Goal: Information Seeking & Learning: Learn about a topic

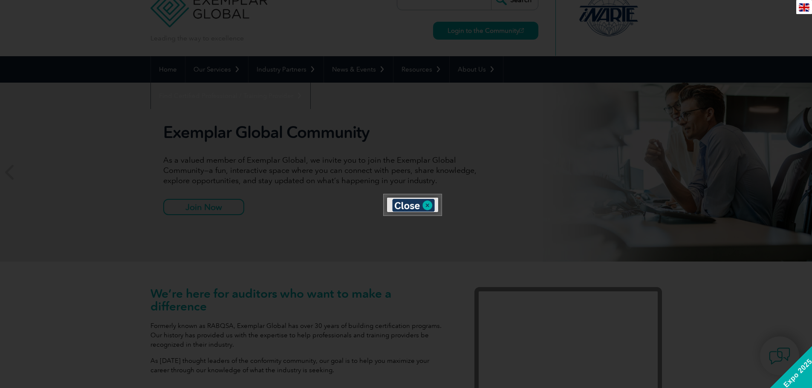
scroll to position [24, 0]
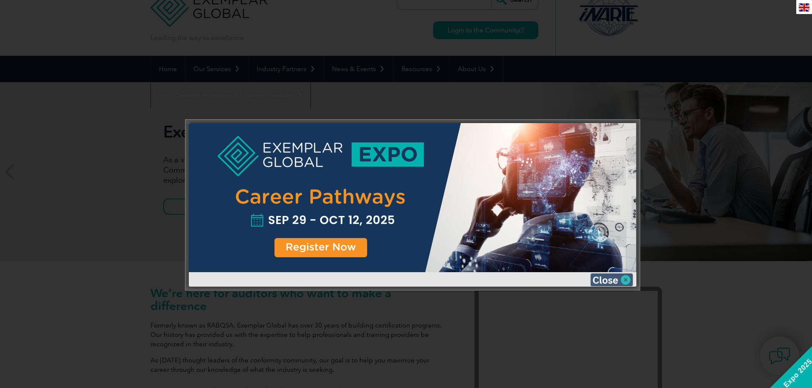
click at [626, 276] on img at bounding box center [612, 280] width 43 height 13
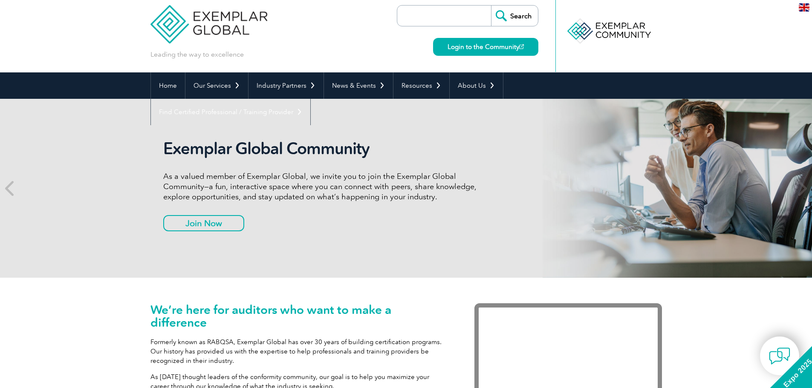
scroll to position [0, 0]
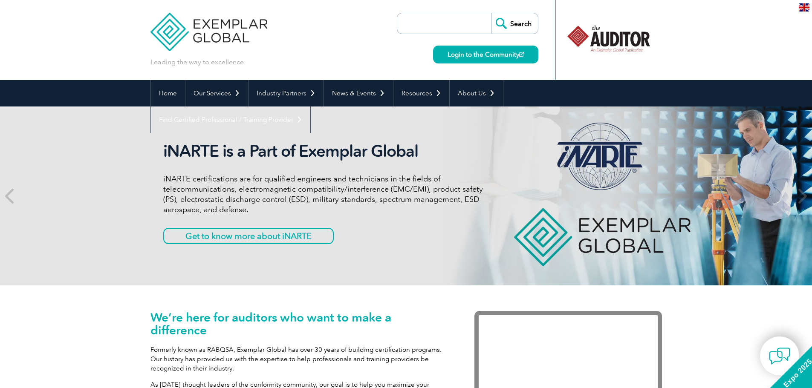
click at [442, 23] on input "search" at bounding box center [447, 23] width 90 height 20
paste input "Exemplar Global-IS Information Security Management Systems"
type input "Exemplar Global-IS Information Security Management Systems"
click at [491, 13] on input "Search" at bounding box center [514, 23] width 47 height 20
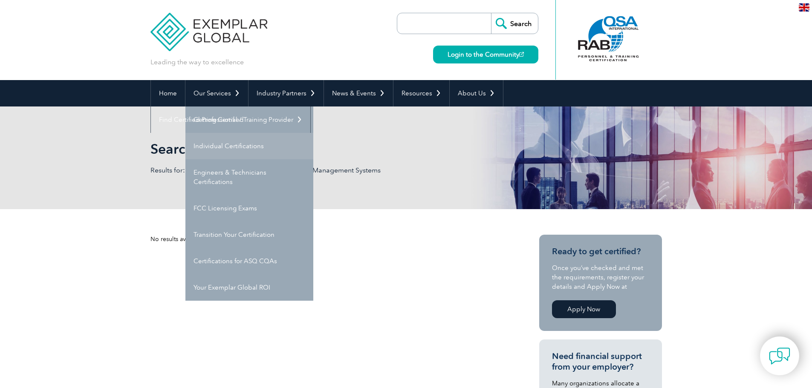
click at [218, 149] on link "Individual Certifications" at bounding box center [250, 146] width 128 height 26
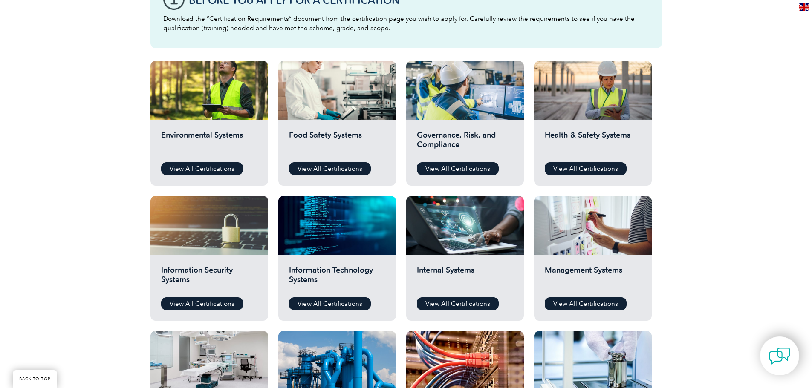
scroll to position [263, 0]
drag, startPoint x: 325, startPoint y: 304, endPoint x: 312, endPoint y: 304, distance: 13.7
drag, startPoint x: 312, startPoint y: 304, endPoint x: 220, endPoint y: 304, distance: 92.1
click at [220, 304] on link "View All Certifications" at bounding box center [202, 303] width 82 height 13
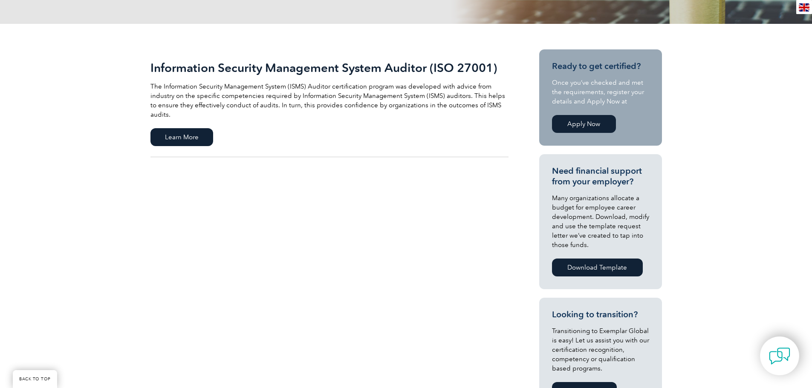
scroll to position [162, 0]
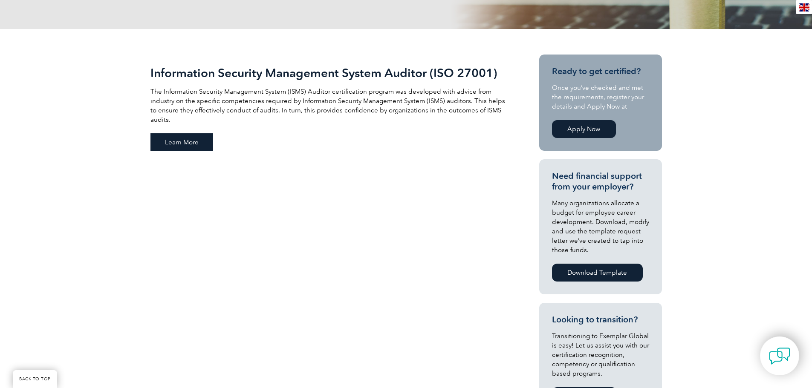
click at [197, 133] on span "Learn More" at bounding box center [182, 142] width 63 height 18
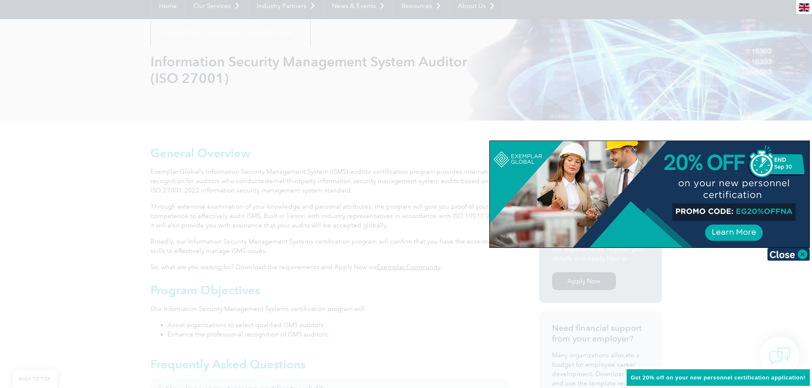
scroll to position [114, 0]
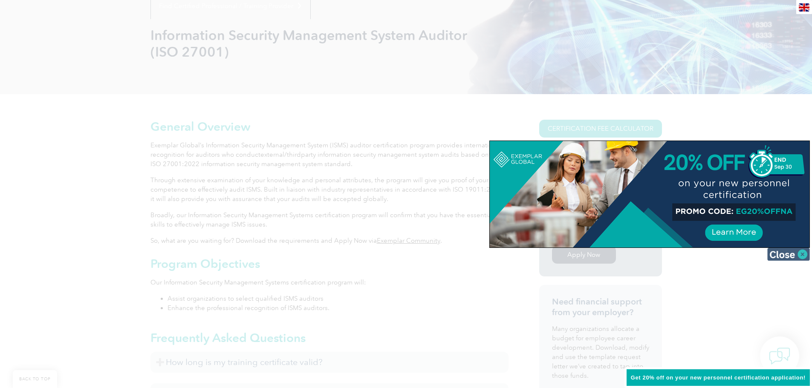
click at [776, 252] on img at bounding box center [789, 254] width 43 height 13
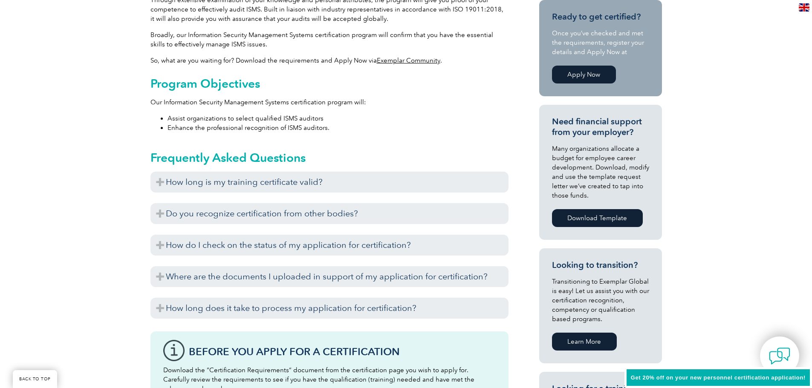
scroll to position [295, 0]
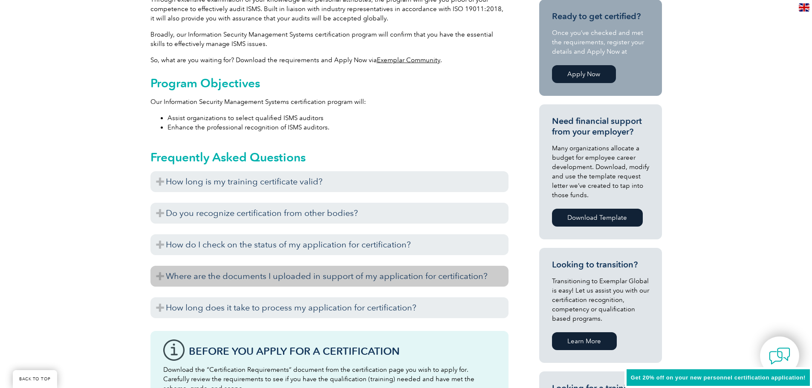
click at [396, 273] on h3 "Where are the documents I uploaded in support of my application for certificati…" at bounding box center [330, 276] width 358 height 21
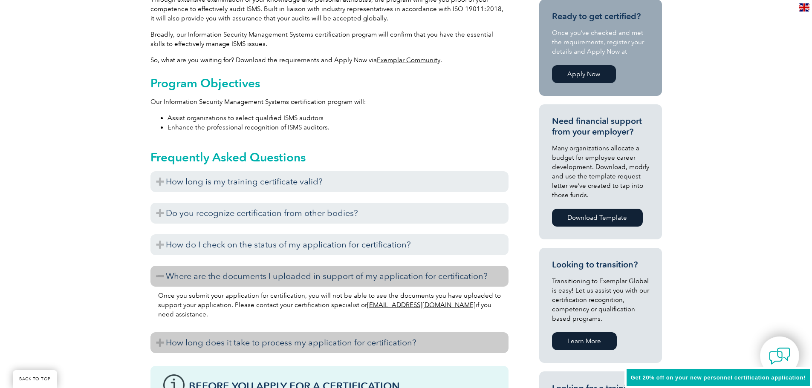
click at [420, 342] on h3 "How long does it take to process my application for certification?" at bounding box center [330, 343] width 358 height 21
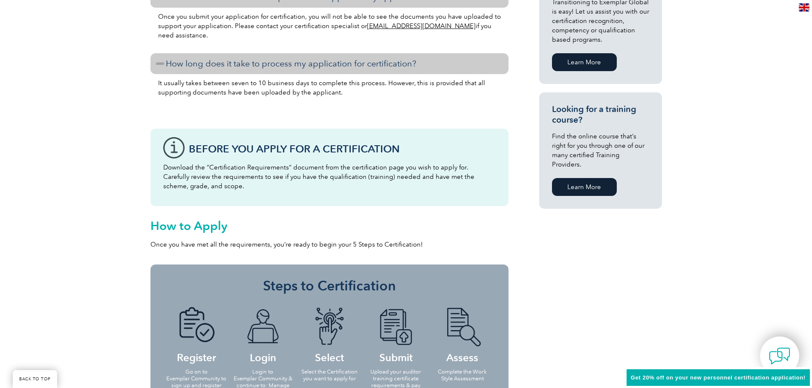
scroll to position [520, 0]
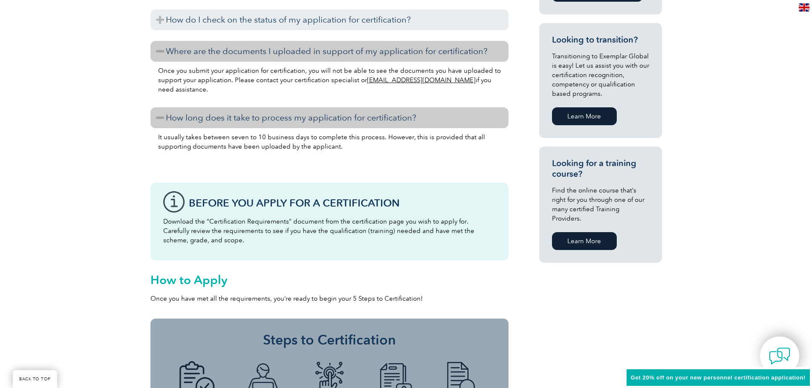
click at [589, 233] on link "Learn More" at bounding box center [584, 241] width 65 height 18
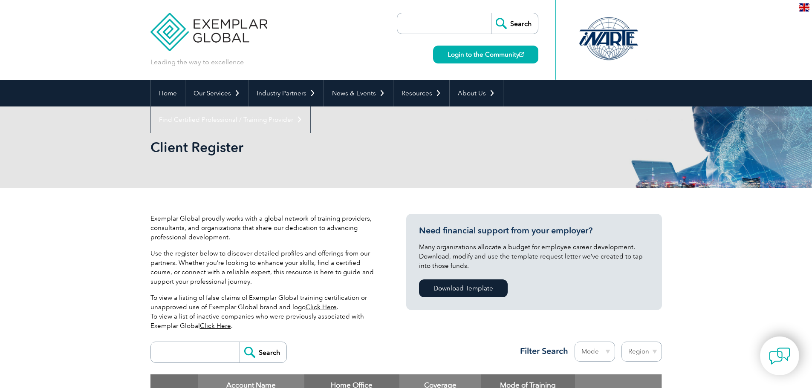
scroll to position [6, 0]
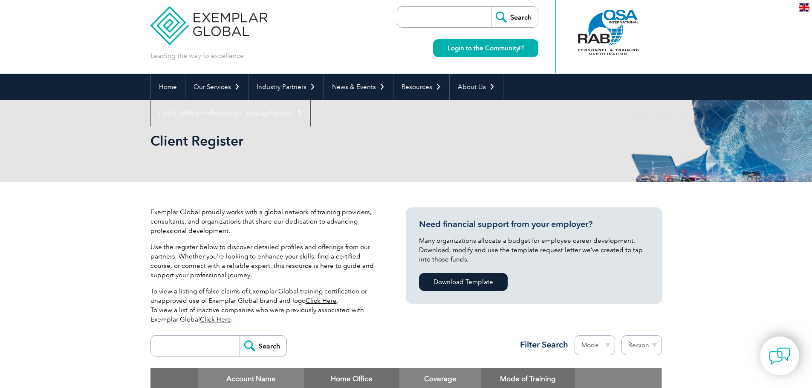
click at [191, 348] on input "search" at bounding box center [197, 346] width 84 height 20
paste input "Exemplar Global-IS Information Security Management Systems"
type input "Exemplar Global-IS Information Security Management Systems"
click at [240, 336] on input "Search" at bounding box center [263, 346] width 47 height 20
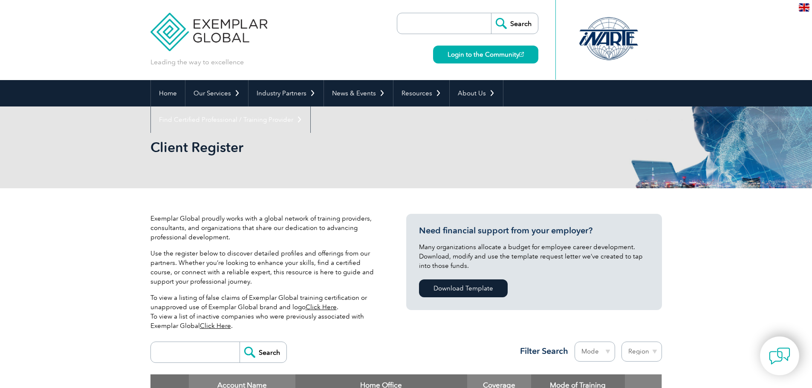
click at [240, 343] on input "Search" at bounding box center [263, 352] width 47 height 20
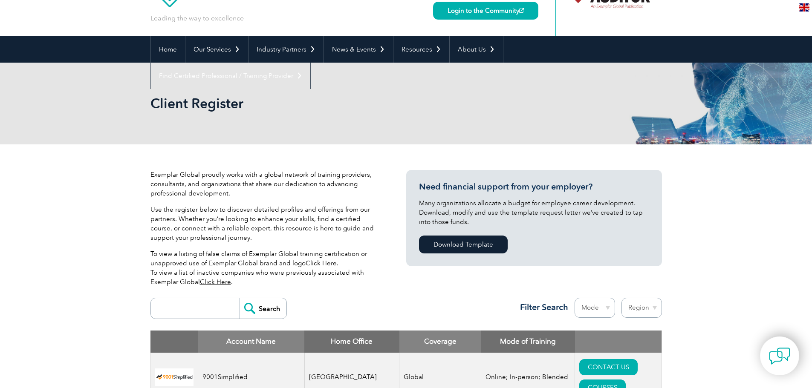
scroll to position [77, 0]
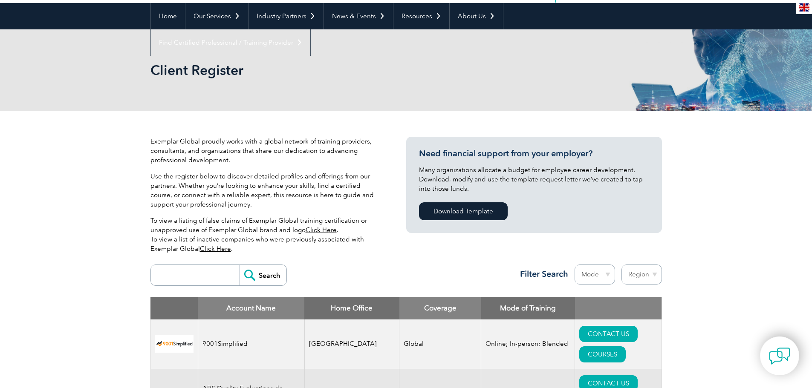
click at [321, 230] on link "Click Here" at bounding box center [321, 230] width 31 height 8
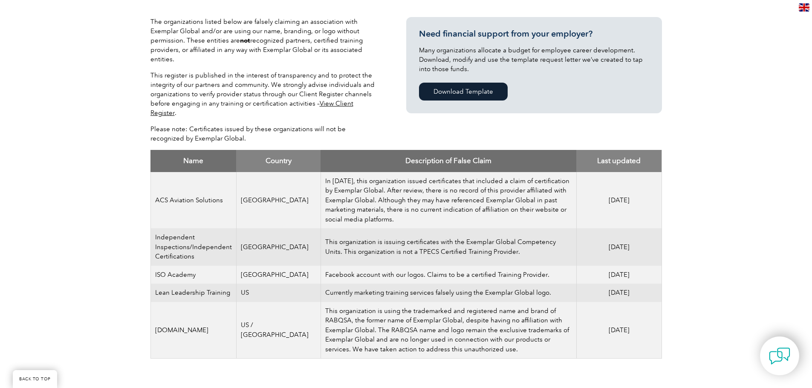
scroll to position [210, 0]
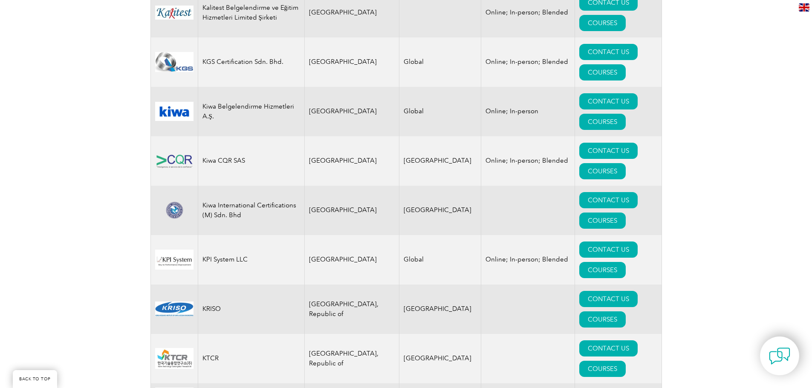
scroll to position [7641, 0]
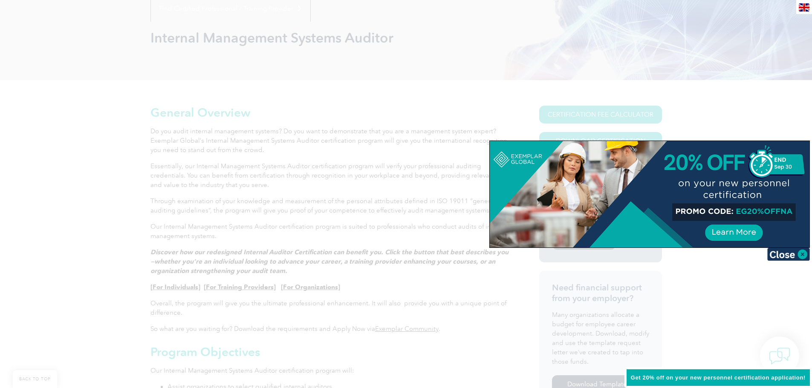
scroll to position [112, 0]
click at [777, 252] on img at bounding box center [789, 254] width 43 height 13
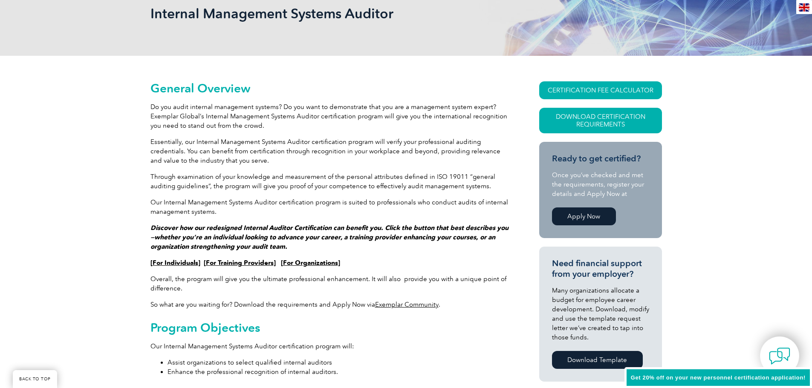
scroll to position [0, 0]
